Goal: Transaction & Acquisition: Book appointment/travel/reservation

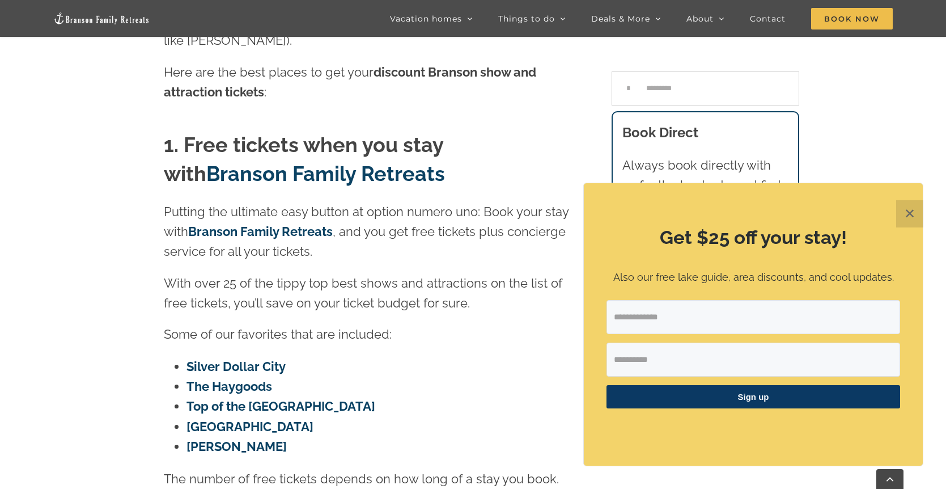
scroll to position [527, 0]
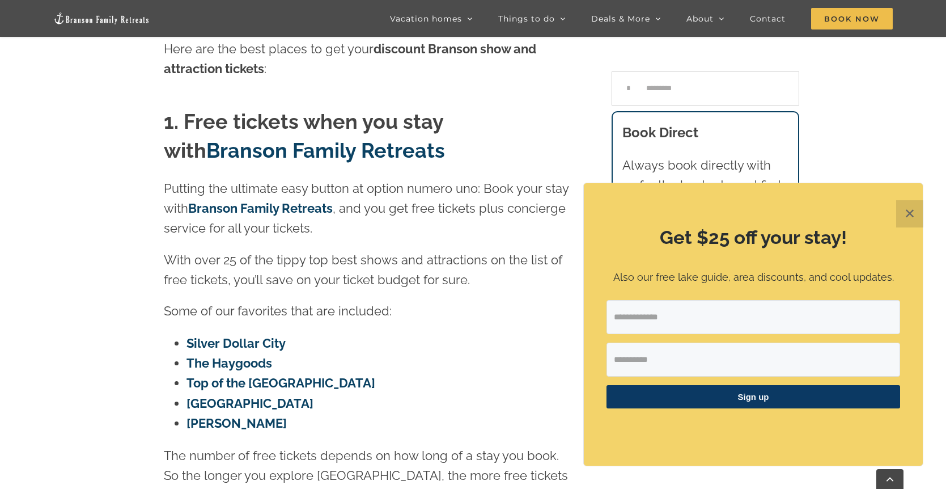
click at [907, 211] on button "✕" at bounding box center [909, 213] width 27 height 27
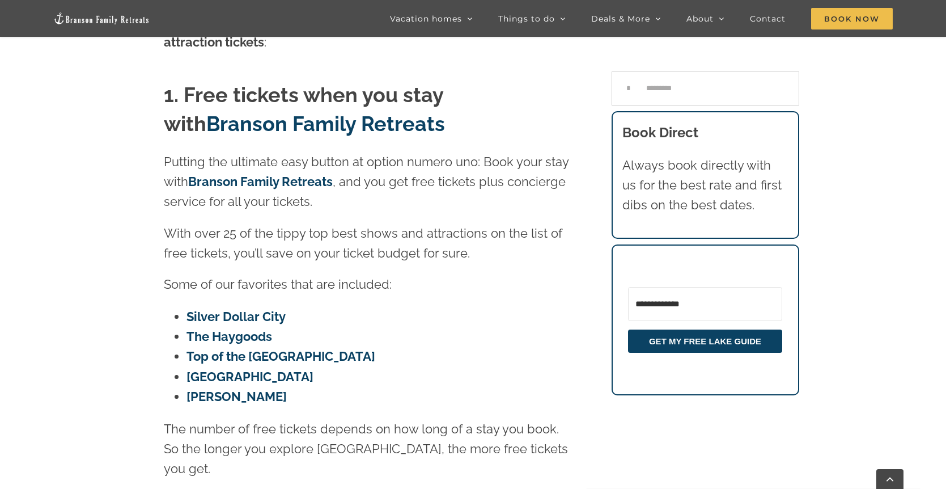
scroll to position [550, 0]
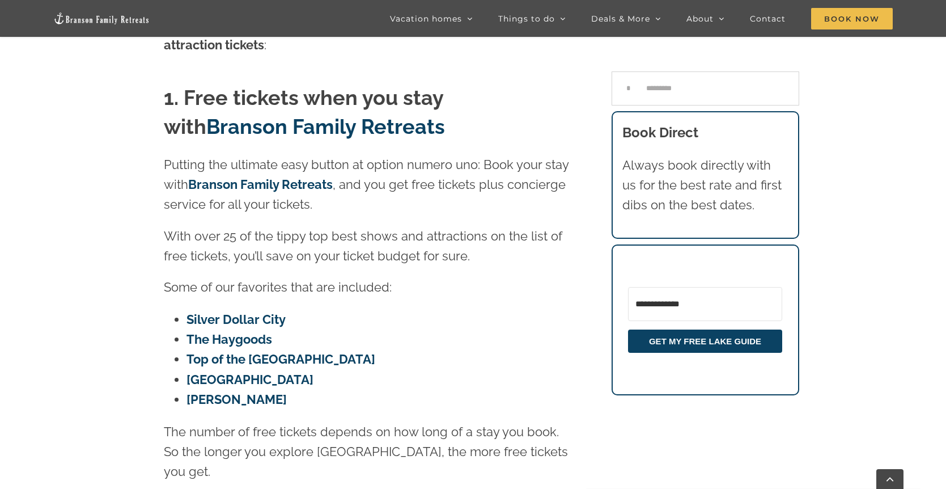
click at [250, 177] on link "Branson Family Retreats" at bounding box center [260, 184] width 145 height 15
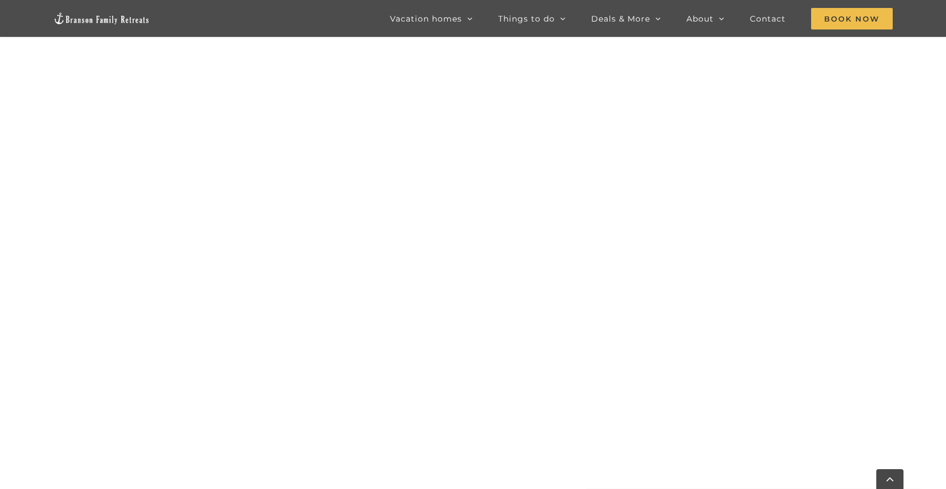
scroll to position [677, 0]
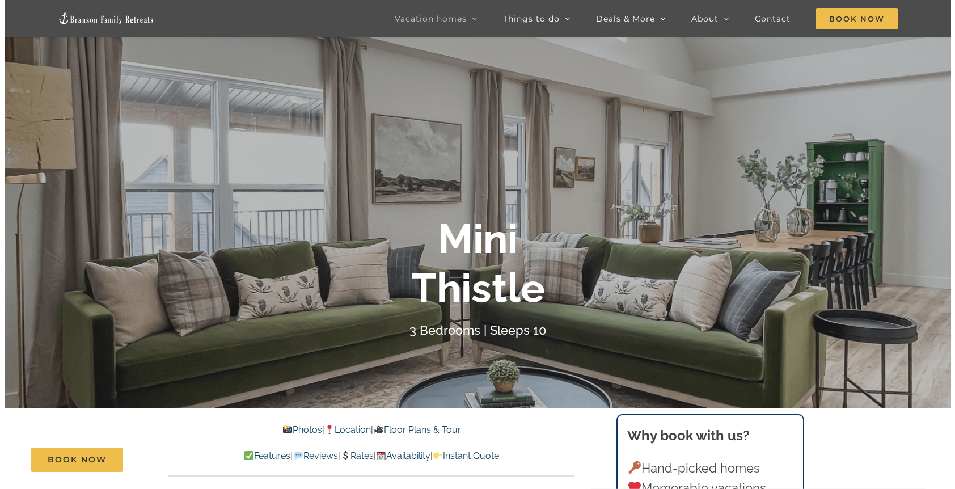
scroll to position [89, 0]
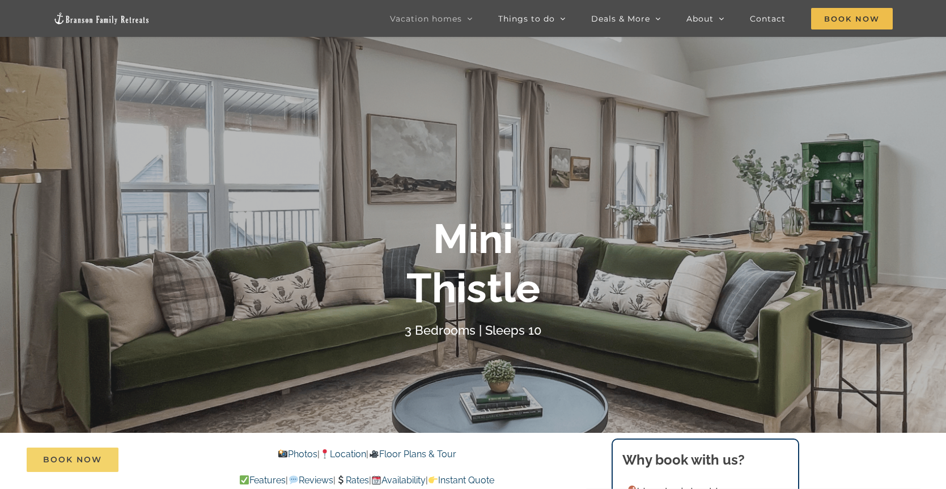
click at [83, 458] on span "Book Now" at bounding box center [72, 460] width 59 height 10
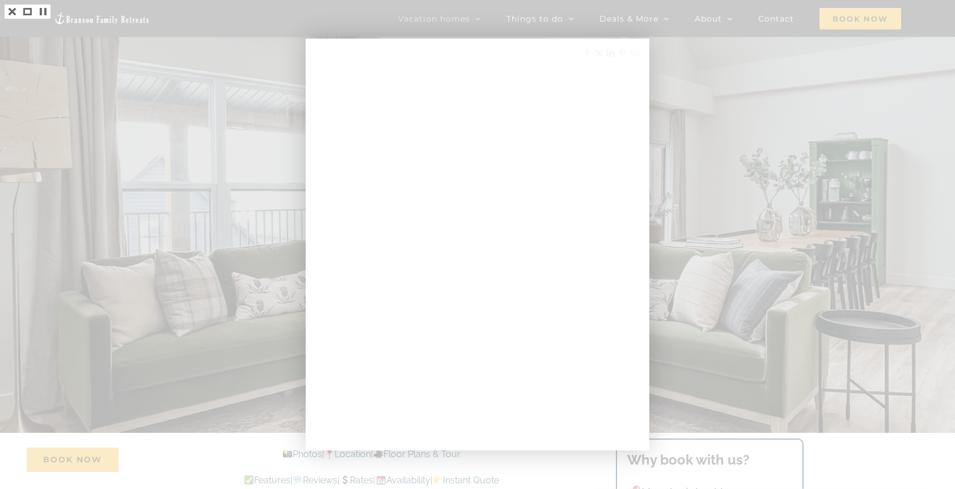
click at [143, 129] on div at bounding box center [477, 244] width 955 height 489
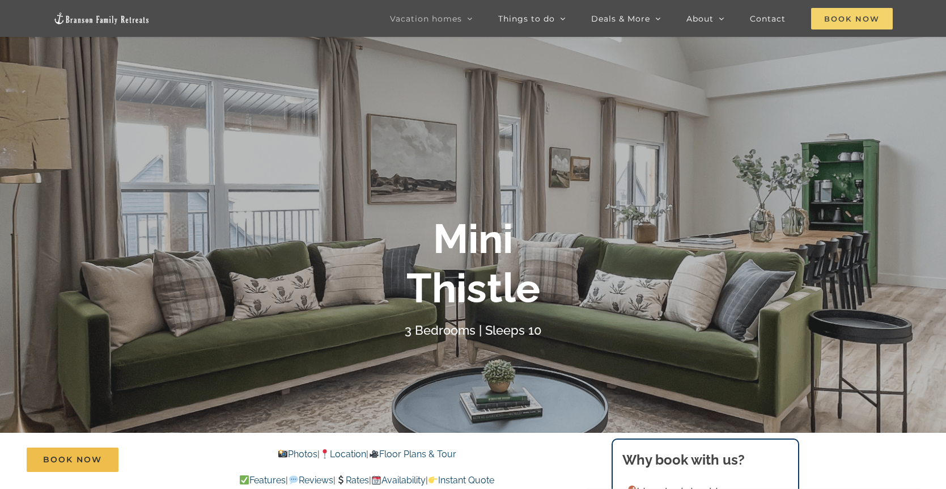
click at [847, 15] on span "Book Now" at bounding box center [852, 19] width 82 height 22
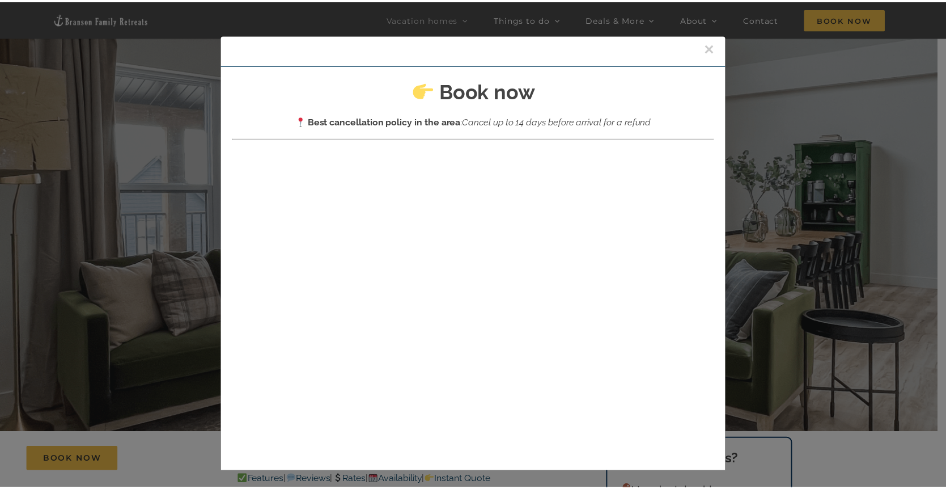
scroll to position [2, 0]
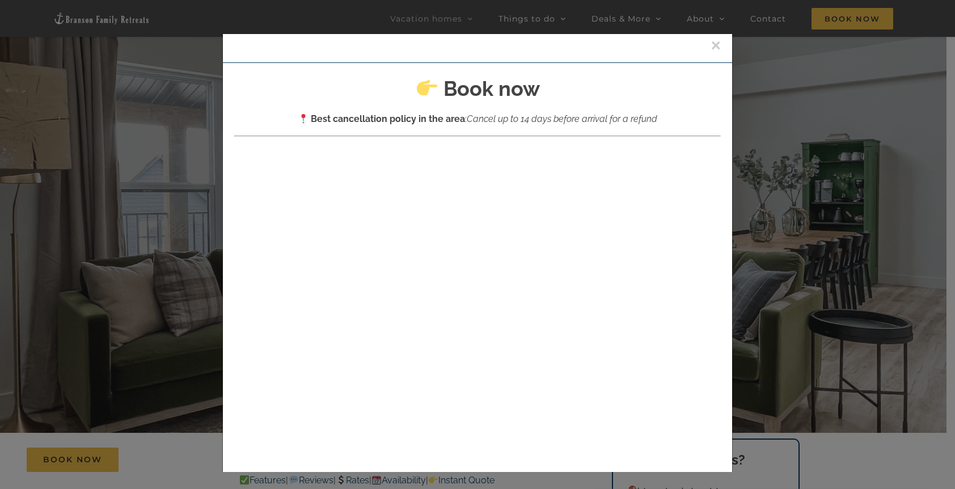
click at [710, 40] on button "×" at bounding box center [715, 45] width 10 height 17
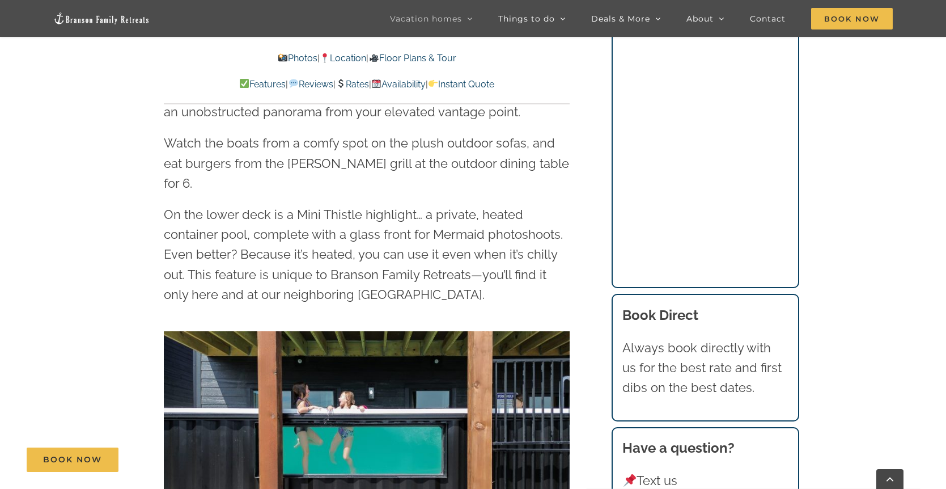
scroll to position [2001, 0]
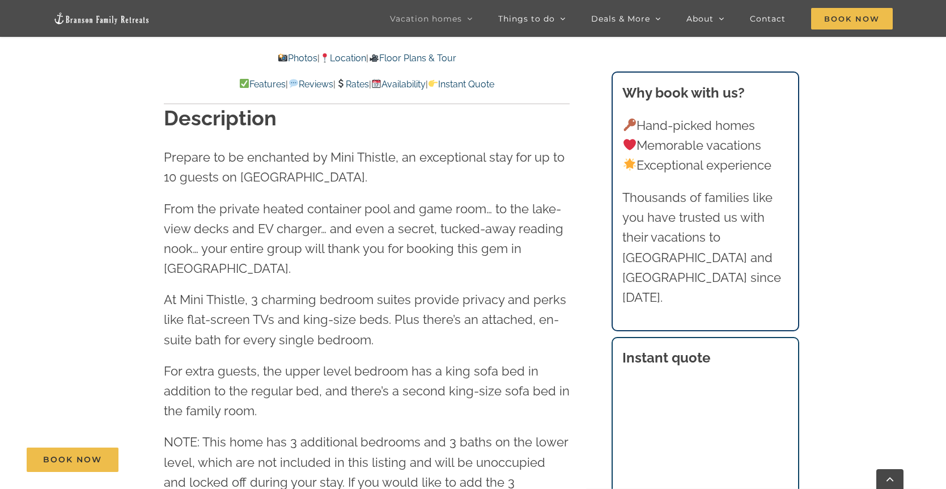
click at [351, 60] on link "Location" at bounding box center [343, 58] width 46 height 11
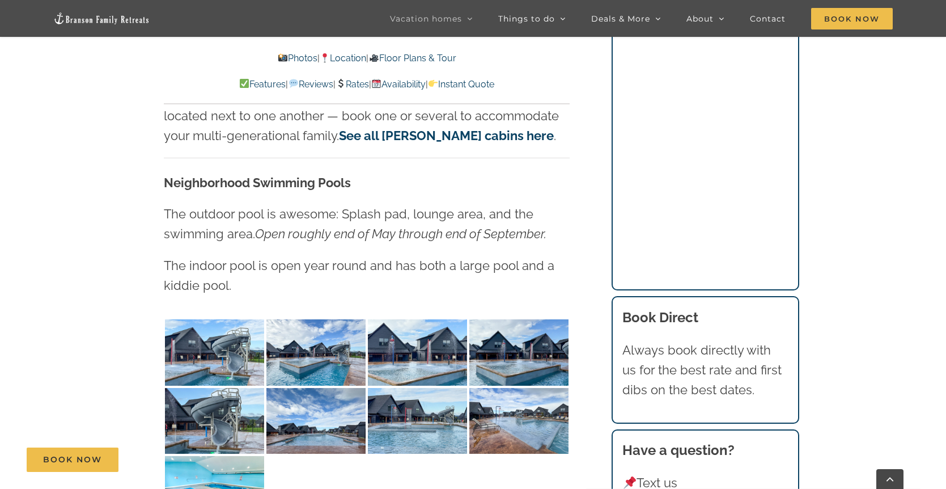
click at [359, 79] on link "Rates" at bounding box center [352, 84] width 33 height 11
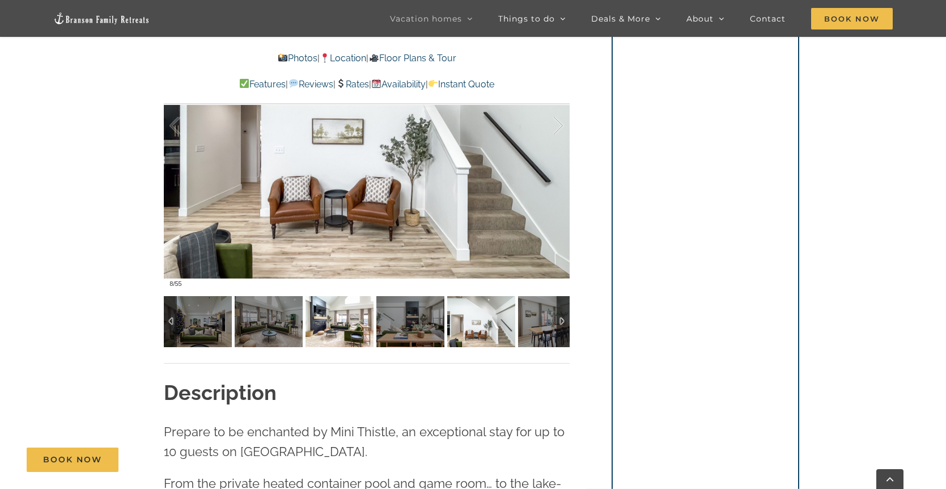
scroll to position [1001, 0]
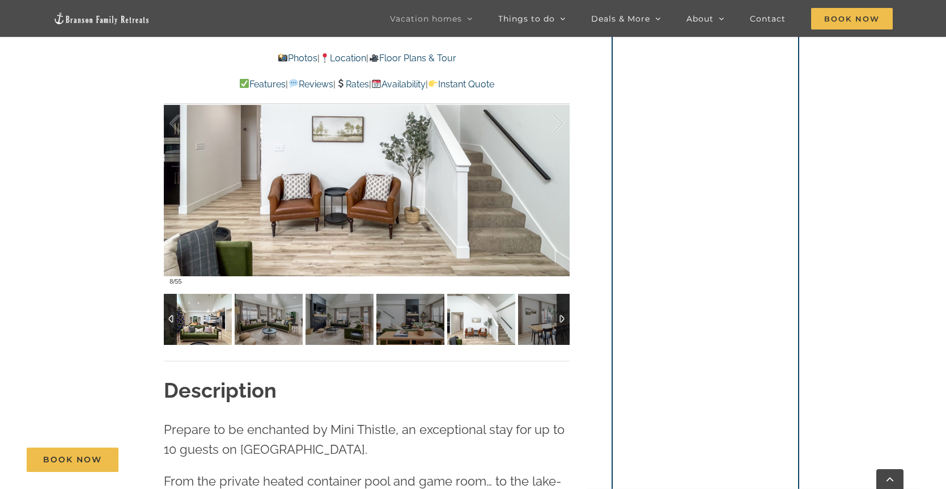
click at [222, 321] on img at bounding box center [198, 319] width 68 height 51
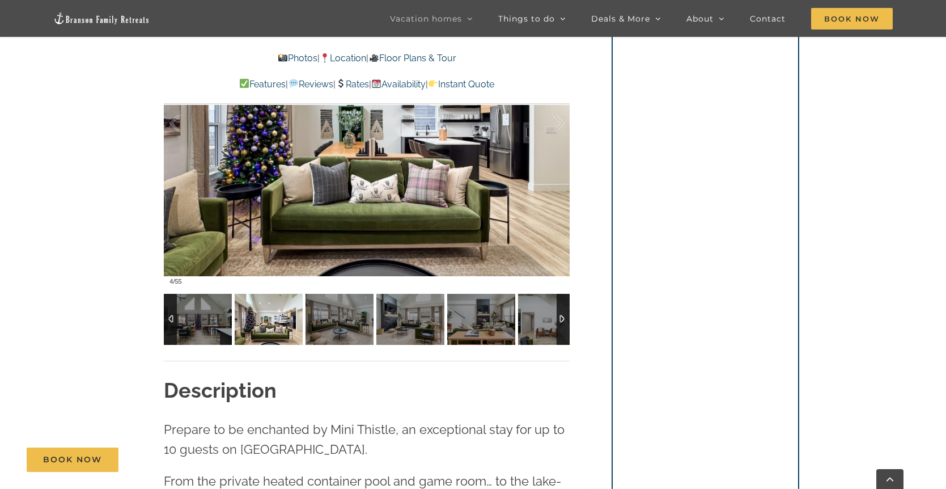
click at [281, 318] on img at bounding box center [269, 319] width 68 height 51
click at [328, 317] on img at bounding box center [340, 319] width 68 height 51
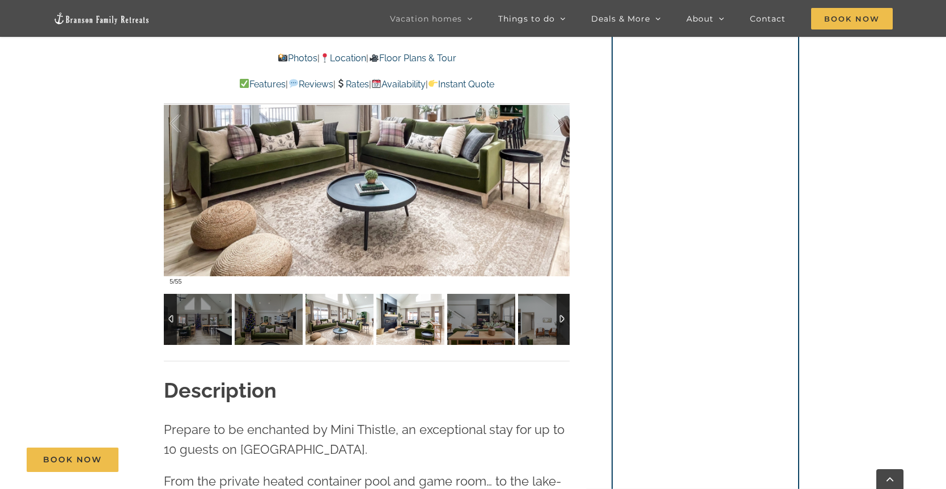
click at [402, 316] on img at bounding box center [410, 319] width 68 height 51
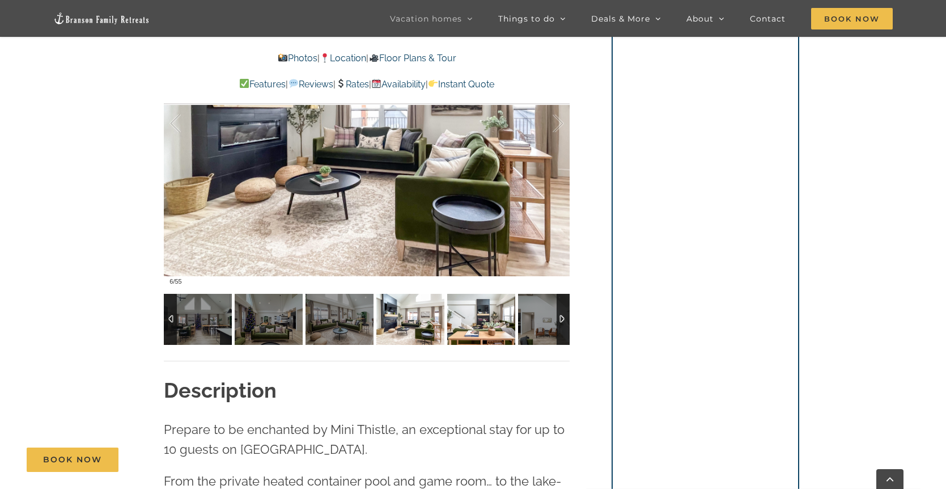
click at [464, 312] on img at bounding box center [481, 319] width 68 height 51
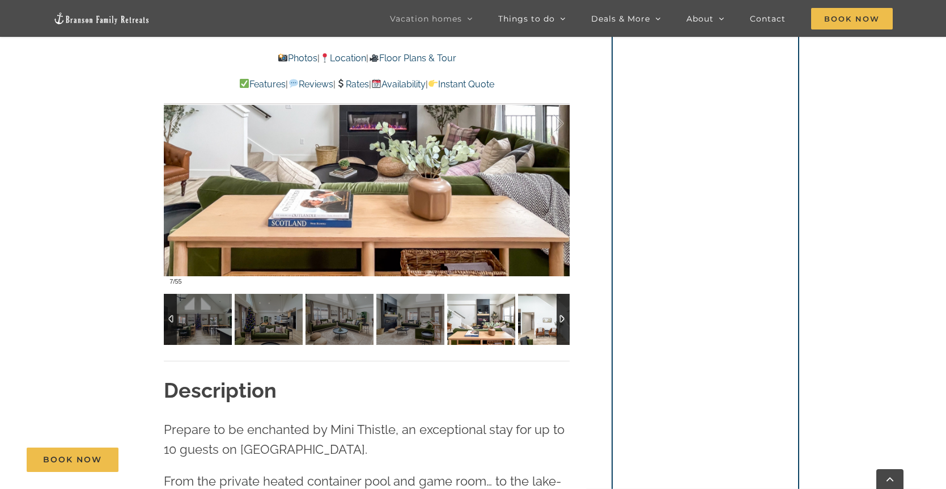
click at [549, 319] on img at bounding box center [552, 319] width 68 height 51
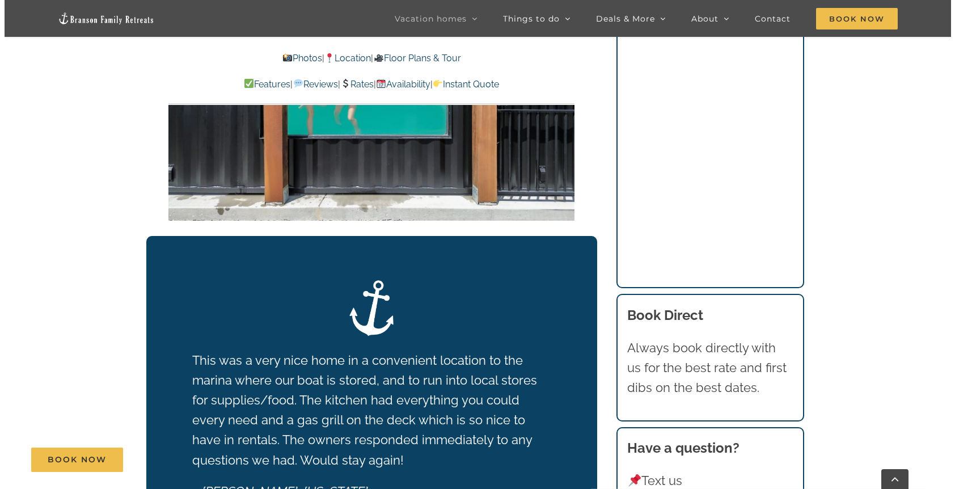
scroll to position [2841, 0]
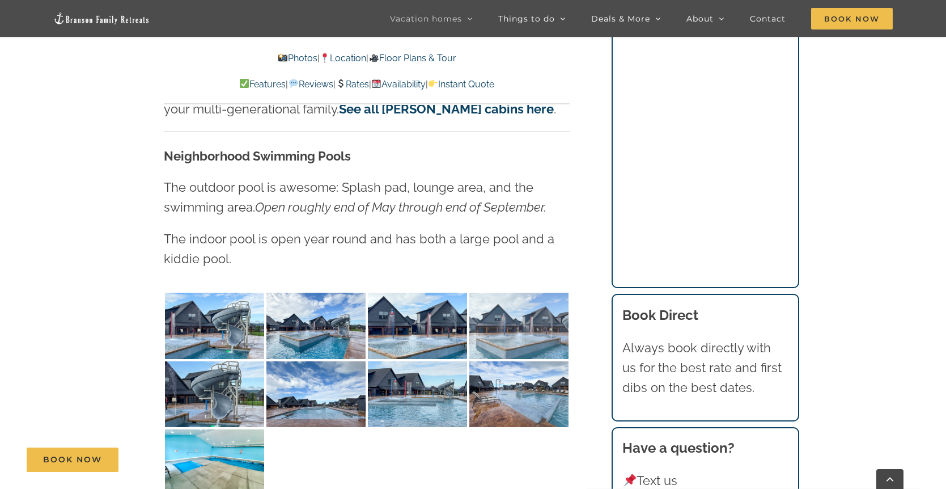
click at [507, 292] on img at bounding box center [518, 325] width 99 height 66
